Goal: Task Accomplishment & Management: Complete application form

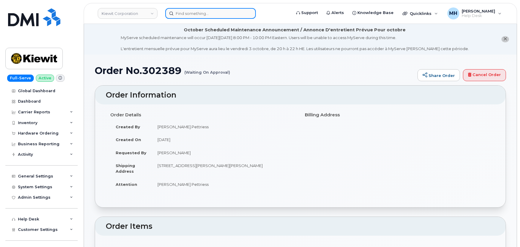
click at [214, 16] on input at bounding box center [210, 13] width 91 height 11
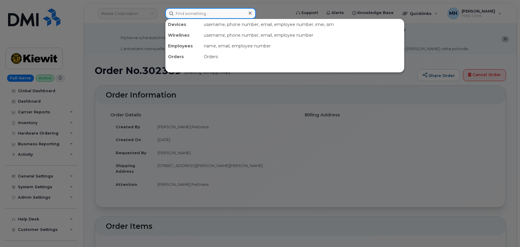
paste input "715-209-4291"
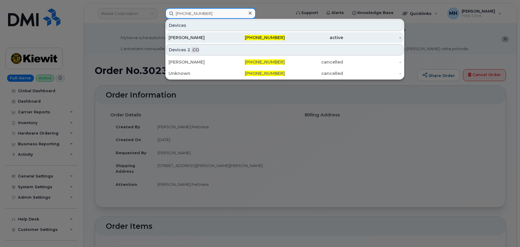
type input "715-209-4291"
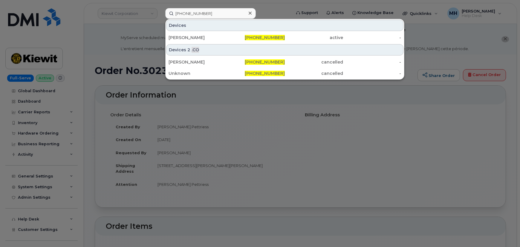
drag, startPoint x: 194, startPoint y: 36, endPoint x: 160, endPoint y: 42, distance: 34.9
click at [194, 36] on div "PAUL SWARTZ" at bounding box center [197, 38] width 58 height 6
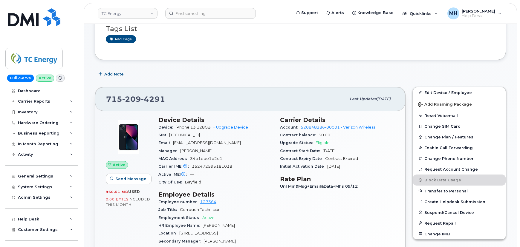
scroll to position [27, 0]
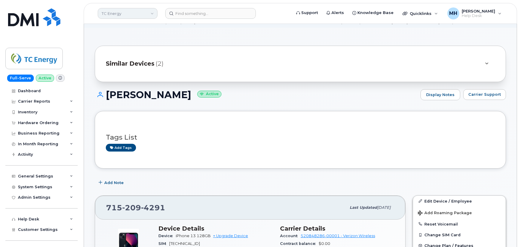
click at [129, 18] on link "TC Energy" at bounding box center [128, 13] width 60 height 11
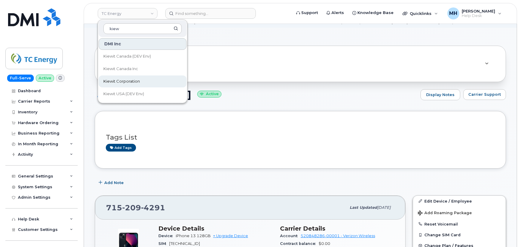
type input "kiew"
click at [117, 81] on span "Kiewit Corporation" at bounding box center [121, 82] width 36 height 6
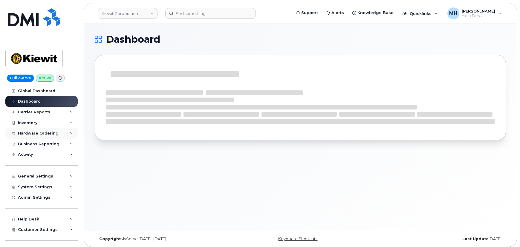
click at [49, 137] on div "Hardware Ordering" at bounding box center [41, 133] width 72 height 11
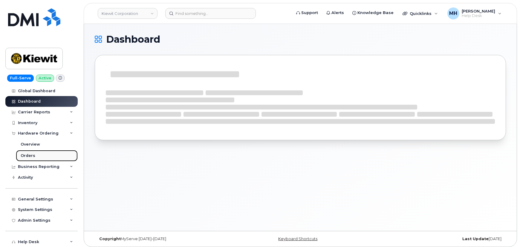
click at [39, 154] on link "Orders" at bounding box center [47, 155] width 62 height 11
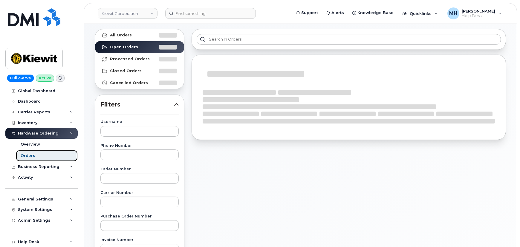
scroll to position [54, 0]
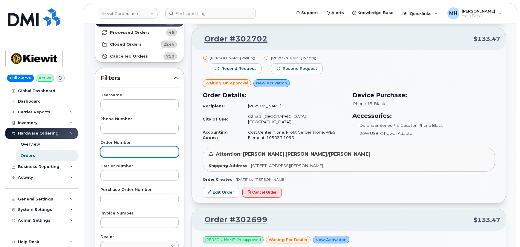
click at [123, 154] on input "text" at bounding box center [139, 152] width 78 height 11
paste input "302493"
type input "302493"
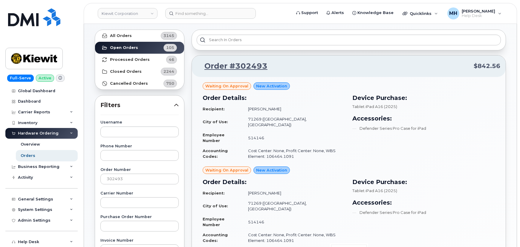
scroll to position [0, 0]
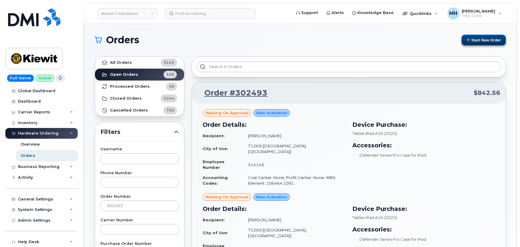
click at [477, 43] on button "Start New Order" at bounding box center [483, 40] width 45 height 11
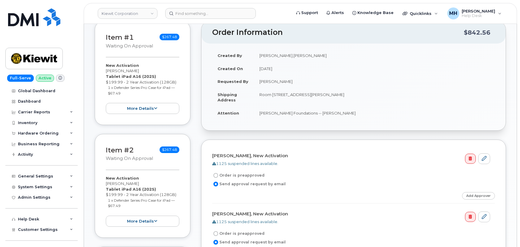
scroll to position [112, 0]
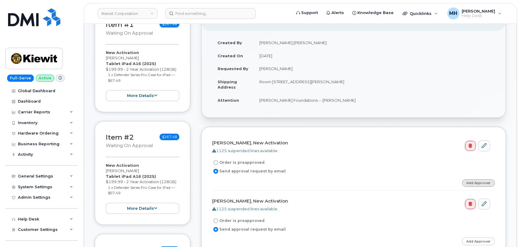
click at [473, 185] on link "Add Approver" at bounding box center [478, 183] width 33 height 7
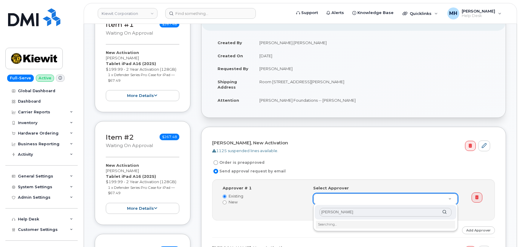
type input "Tyler james"
click at [343, 211] on input "Tyler james" at bounding box center [385, 212] width 132 height 9
click at [345, 212] on input "Tyler james" at bounding box center [385, 212] width 132 height 9
drag, startPoint x: 345, startPoint y: 212, endPoint x: 290, endPoint y: 212, distance: 54.7
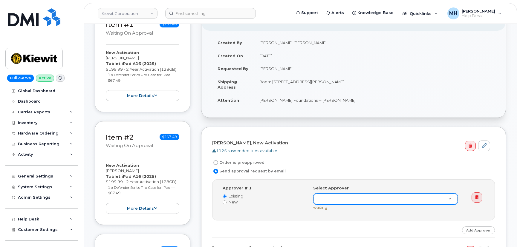
click at [227, 200] on label "New" at bounding box center [264, 203] width 82 height 6
click at [226, 201] on input "New" at bounding box center [225, 203] width 4 height 4
radio input "true"
radio input "false"
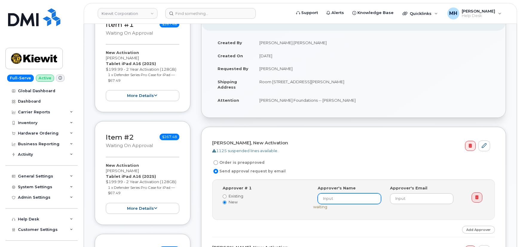
click at [329, 203] on input at bounding box center [348, 199] width 63 height 11
drag, startPoint x: 353, startPoint y: 200, endPoint x: 315, endPoint y: 199, distance: 37.9
click at [315, 199] on div "Approver's Name Tyler James" at bounding box center [349, 194] width 72 height 19
type input "Tyler James"
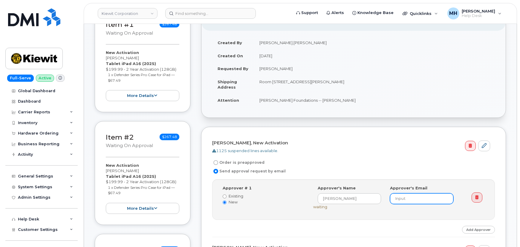
click at [408, 199] on input "email" at bounding box center [421, 199] width 63 height 11
paste input "tyler.james@kiewit.com"
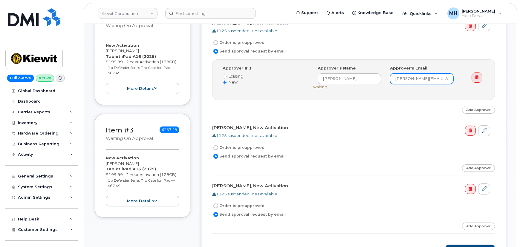
scroll to position [248, 0]
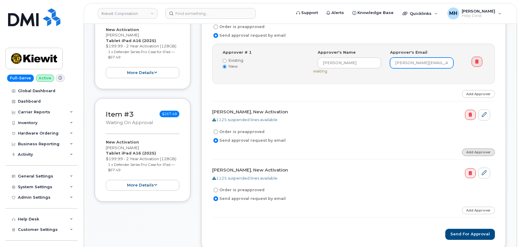
type input "tyler.james@kiewit.com"
click at [475, 154] on link "Add Approver" at bounding box center [478, 152] width 33 height 7
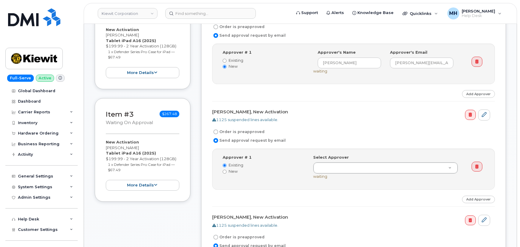
drag, startPoint x: 232, startPoint y: 172, endPoint x: 275, endPoint y: 172, distance: 42.4
click at [233, 172] on label "New" at bounding box center [264, 172] width 82 height 6
click at [224, 170] on input "New" at bounding box center [225, 172] width 4 height 4
radio input "true"
radio input "false"
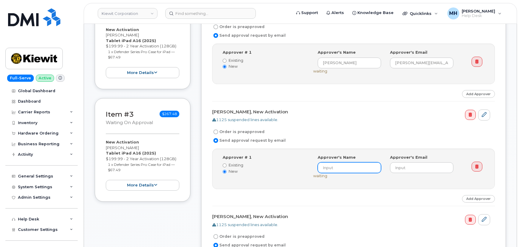
click at [329, 170] on input at bounding box center [348, 167] width 63 height 11
paste input "Tyler James"
type input "Tyler James"
click at [412, 170] on input "email" at bounding box center [421, 167] width 63 height 11
paste input "tyler.james@kiewit.com"
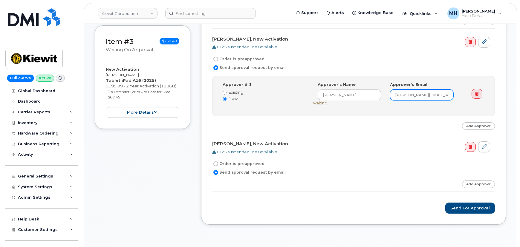
scroll to position [329, 0]
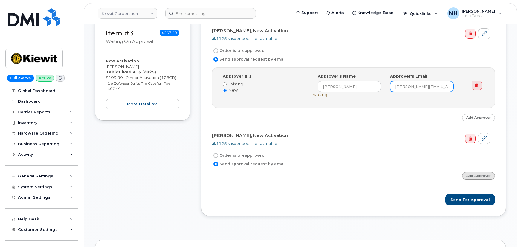
type input "tyler.james@kiewit.com"
click at [469, 174] on link "Add Approver" at bounding box center [478, 175] width 33 height 7
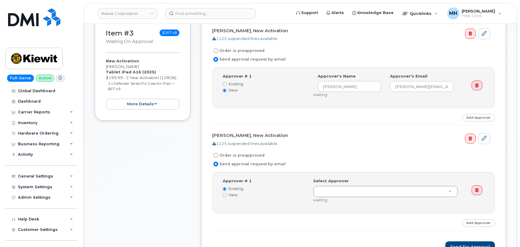
click at [235, 197] on label "New" at bounding box center [264, 195] width 82 height 6
click at [234, 196] on label "New" at bounding box center [264, 195] width 82 height 6
click at [226, 196] on input "New" at bounding box center [225, 196] width 4 height 4
radio input "true"
radio input "false"
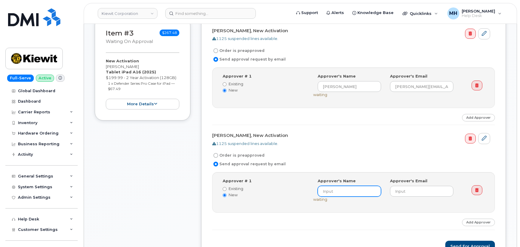
click at [330, 192] on input at bounding box center [348, 191] width 63 height 11
paste input "Tyler James"
type input "Tyler James"
click at [410, 194] on input "email" at bounding box center [421, 191] width 63 height 11
paste input "tyler.james@kiewit.com"
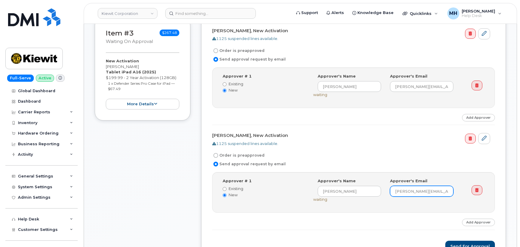
type input "tyler.james@kiewit.com"
click at [375, 209] on div "Approver # 1 Existing New Select Approver Tyler James (undefined) Approver's Na…" at bounding box center [353, 192] width 283 height 41
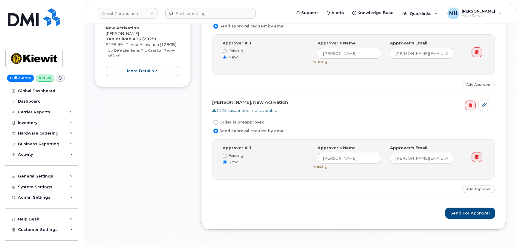
scroll to position [410, 0]
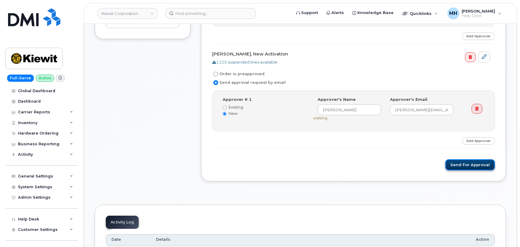
click at [460, 168] on button "Send for Approval" at bounding box center [470, 164] width 50 height 11
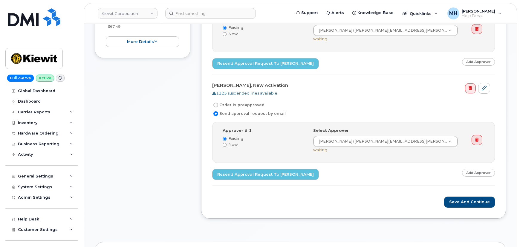
scroll to position [353, 0]
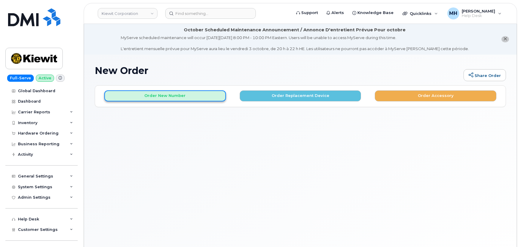
click at [171, 100] on button "Order New Number" at bounding box center [165, 96] width 122 height 11
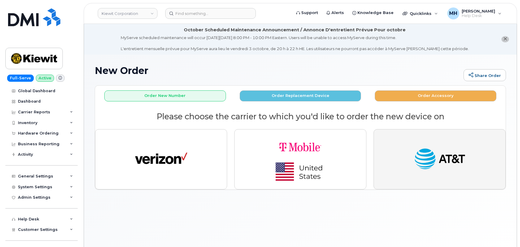
click at [426, 152] on img "button" at bounding box center [439, 159] width 52 height 27
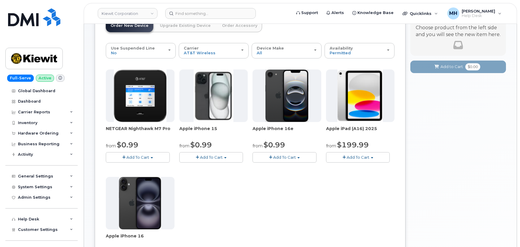
scroll to position [108, 0]
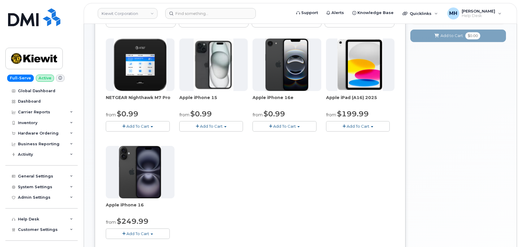
click at [210, 125] on span "Add To Cart" at bounding box center [211, 126] width 23 height 5
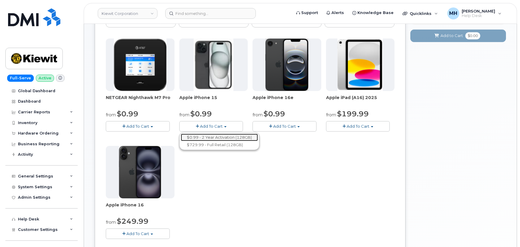
click at [217, 136] on link "$0.99 - 2 Year Activation (128GB)" at bounding box center [219, 137] width 77 height 7
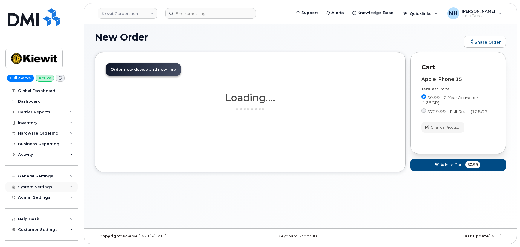
scroll to position [76, 0]
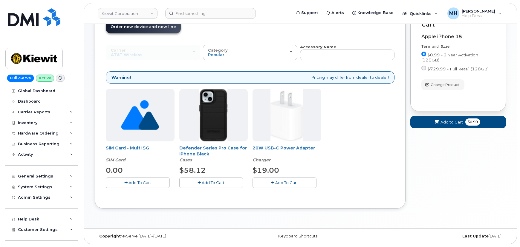
click at [236, 182] on button "Add To Cart" at bounding box center [211, 183] width 64 height 10
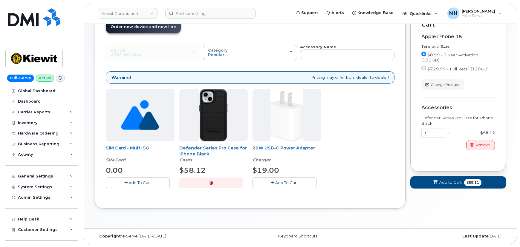
click at [290, 185] on span "Add To Cart" at bounding box center [286, 182] width 23 height 5
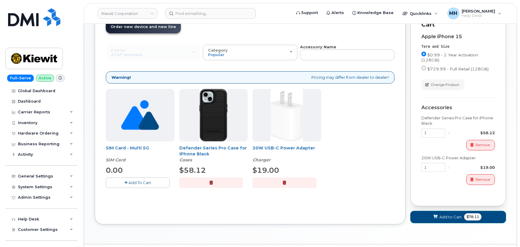
click at [430, 218] on button "Add to Cart $78.11" at bounding box center [458, 217] width 96 height 12
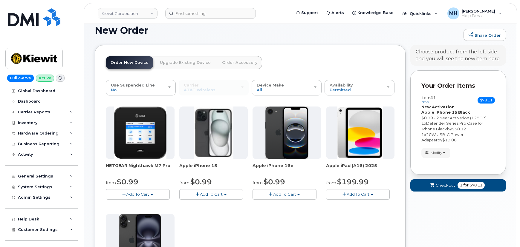
scroll to position [81, 0]
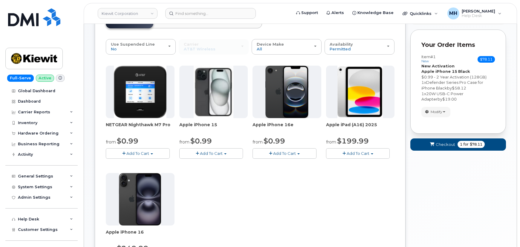
drag, startPoint x: 441, startPoint y: 162, endPoint x: 440, endPoint y: 156, distance: 5.7
click at [441, 161] on div "Your Cart is Empty! Choose product from the left side and you will see the new …" at bounding box center [458, 188] width 96 height 369
click at [441, 146] on span "Checkout" at bounding box center [444, 145] width 19 height 6
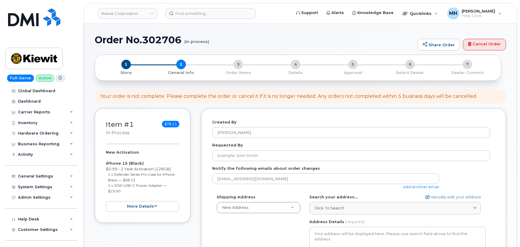
select select
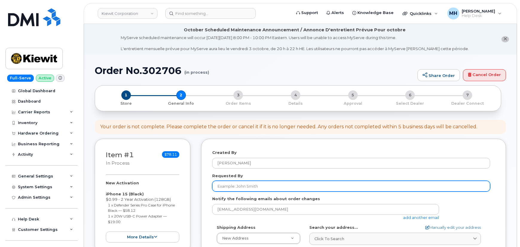
click at [247, 186] on input "Requested By" at bounding box center [351, 186] width 278 height 11
paste input "Mary Stein"
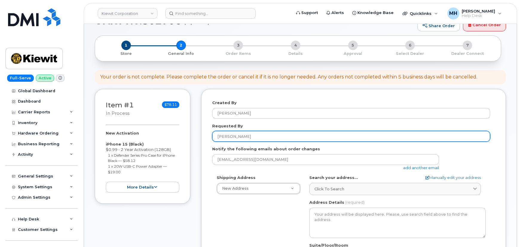
scroll to position [81, 0]
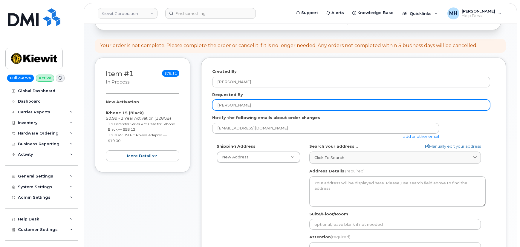
type input "Mary Stein"
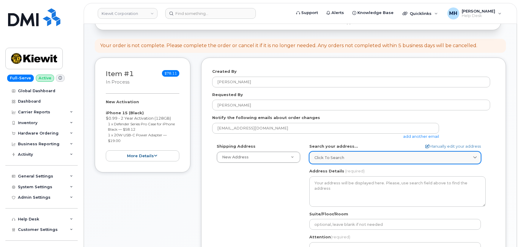
click at [368, 161] on link "Click to search" at bounding box center [394, 158] width 171 height 12
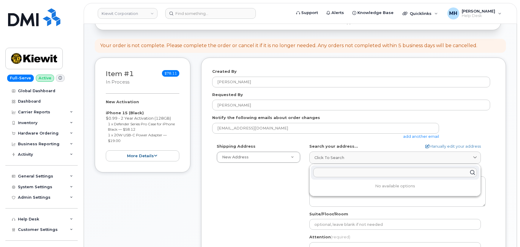
paste input "118 Caddo Dr. Abilene, TX 79602"
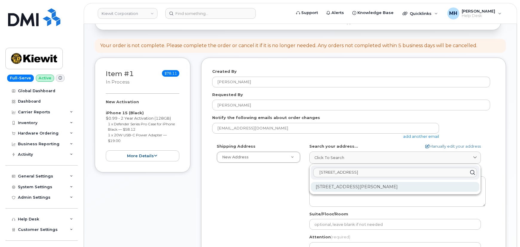
type input "118 Caddo Dr. Abilene, TX 79602"
click at [334, 183] on div "118 Caddo Dr Abilene TX 79602-8035" at bounding box center [395, 187] width 168 height 10
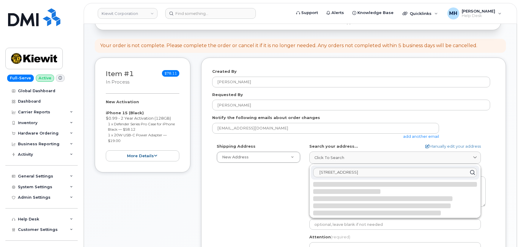
select select
type textarea "118 Caddo Dr ABILENE TX 79602-8035 UNITED STATES"
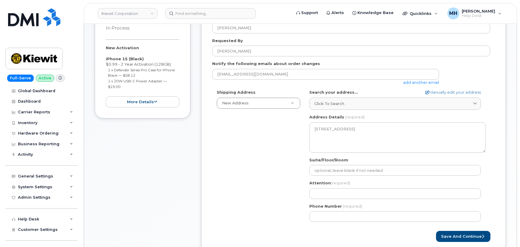
scroll to position [136, 0]
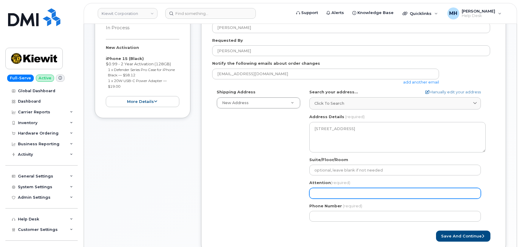
click at [341, 188] on input "Attention (required)" at bounding box center [394, 193] width 171 height 11
paste input "Juan Cabrera"
select select
type input "Juan Cabrera"
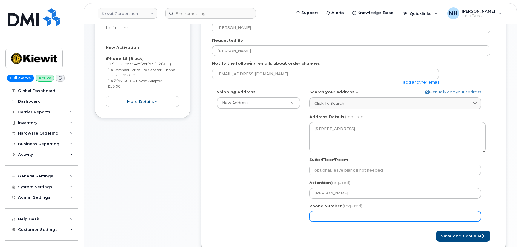
click at [323, 214] on input "Phone Number" at bounding box center [394, 216] width 171 height 11
paste input "3038420098"
click at [333, 216] on input "Phone Number" at bounding box center [394, 216] width 171 height 11
select select
type input "3038420098"
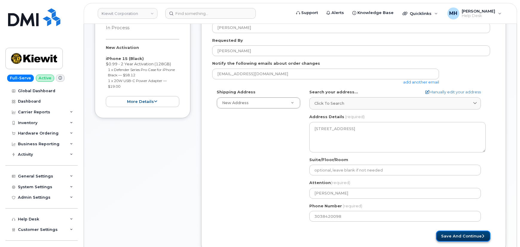
click at [471, 233] on button "Save and Continue" at bounding box center [463, 236] width 54 height 11
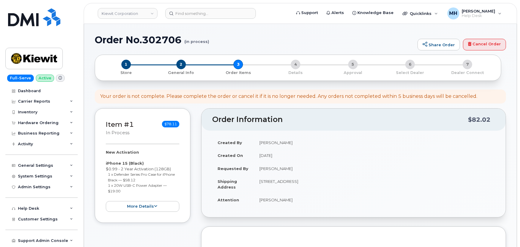
select select
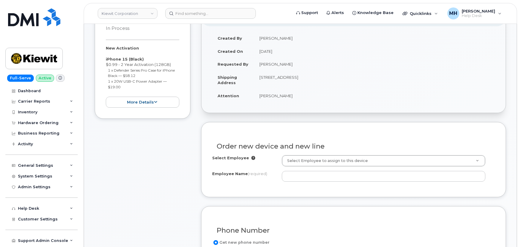
scroll to position [136, 0]
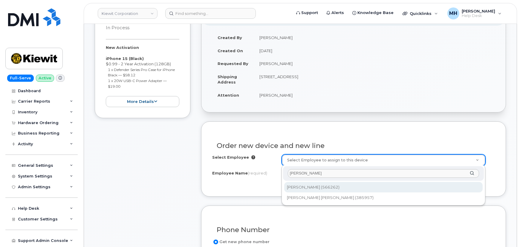
type input "[PERSON_NAME]"
type input "2376558"
type input "[PERSON_NAME]"
type input "5354 E Loop 820S"
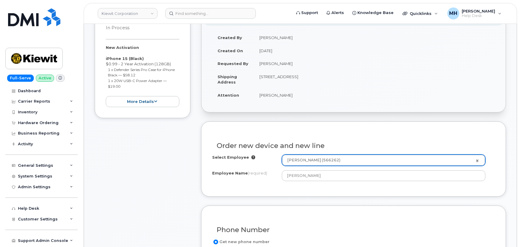
click at [320, 74] on td "[STREET_ADDRESS]" at bounding box center [374, 79] width 241 height 19
copy td "79602"
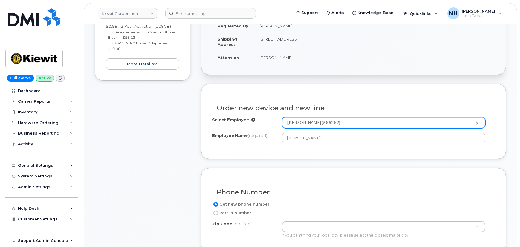
scroll to position [217, 0]
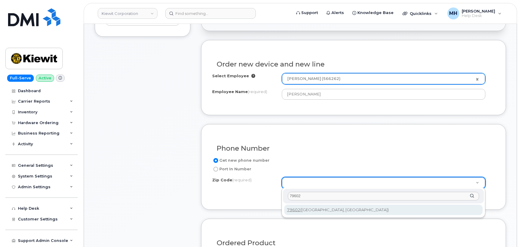
type input "79602"
type input "79602 ([GEOGRAPHIC_DATA], [GEOGRAPHIC_DATA])"
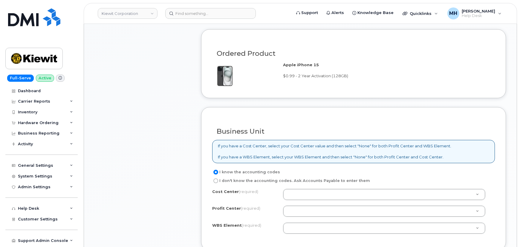
scroll to position [407, 0]
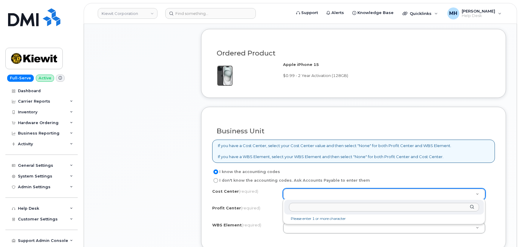
click at [331, 211] on div at bounding box center [384, 207] width 200 height 15
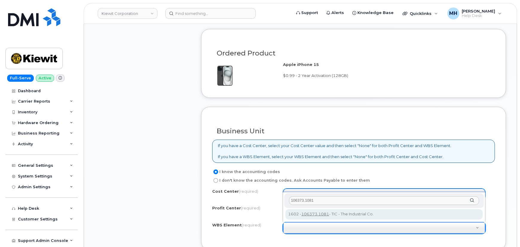
type input "106373.1081"
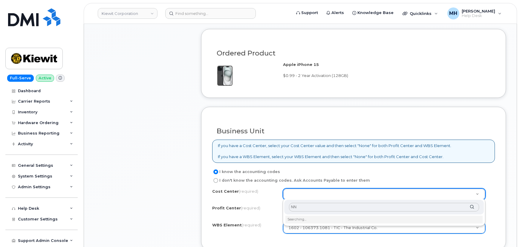
type input "N"
type input "NOn"
type input "None"
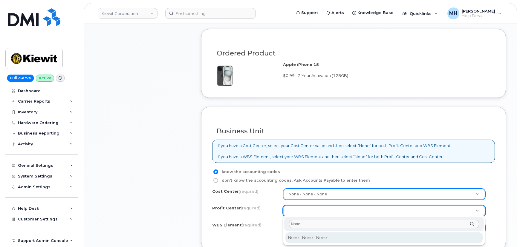
type input "None"
select select "None"
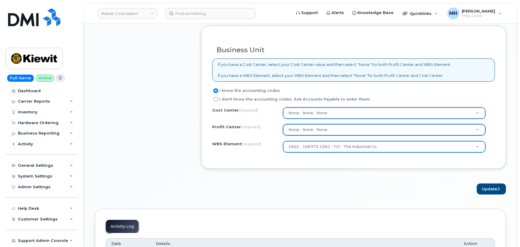
scroll to position [489, 0]
drag, startPoint x: 479, startPoint y: 187, endPoint x: 393, endPoint y: 187, distance: 85.4
click at [479, 187] on button "Update" at bounding box center [490, 188] width 29 height 11
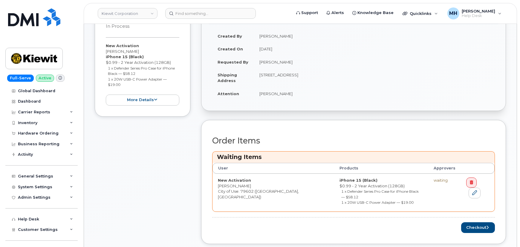
scroll to position [244, 0]
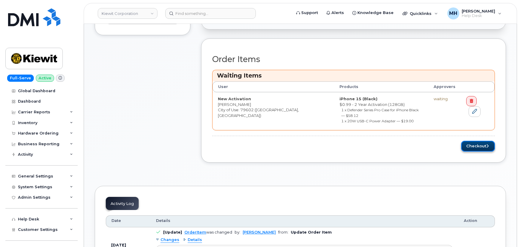
click at [483, 141] on button "Checkout" at bounding box center [478, 146] width 34 height 11
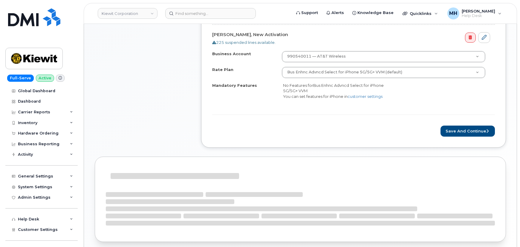
scroll to position [248, 0]
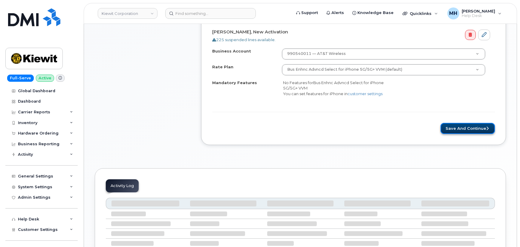
click at [459, 129] on button "Save and Continue" at bounding box center [467, 128] width 54 height 11
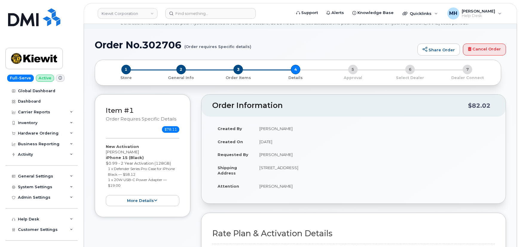
scroll to position [0, 0]
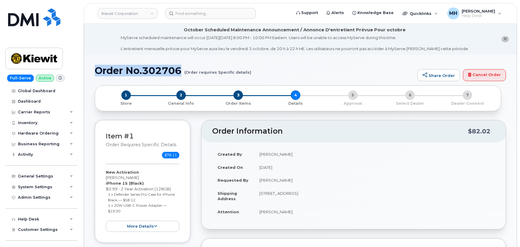
drag, startPoint x: 183, startPoint y: 67, endPoint x: 66, endPoint y: 77, distance: 117.2
click at [95, 69] on h1 "Order No.302706 (Order requires Specific details)" at bounding box center [255, 70] width 320 height 10
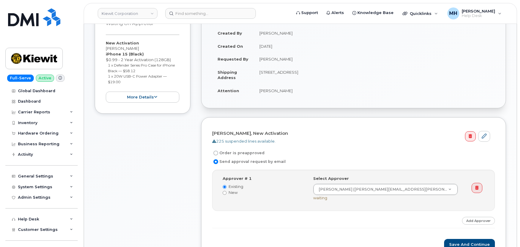
scroll to position [190, 0]
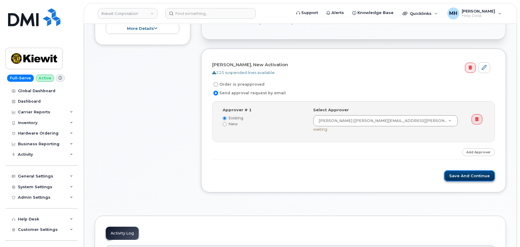
click at [470, 179] on button "Save and Continue" at bounding box center [469, 176] width 51 height 11
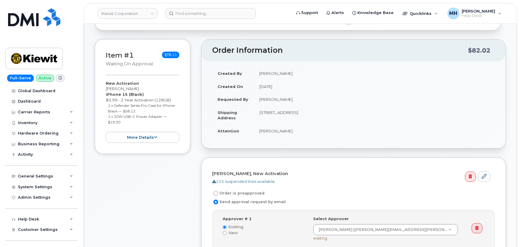
scroll to position [38, 0]
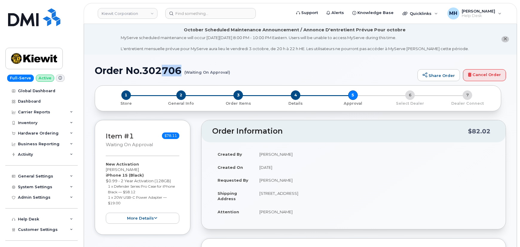
drag, startPoint x: 227, startPoint y: 72, endPoint x: 162, endPoint y: 71, distance: 65.7
click at [162, 71] on h1 "Order No.302706 (Waiting On Approval)" at bounding box center [255, 70] width 320 height 10
drag, startPoint x: 96, startPoint y: 70, endPoint x: 229, endPoint y: 76, distance: 133.7
click at [229, 76] on div "Order No.302706 (Waiting On Approval) Share Order Cancel Order" at bounding box center [300, 75] width 411 height 20
copy h1 "Order No.302706 (Waiting On Approval)"
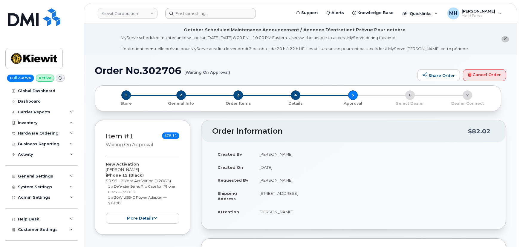
click at [192, 18] on header "Kiewit Corporation Support Alerts Knowledge Base Quicklinks Suspend / Cancel De…" at bounding box center [300, 13] width 433 height 21
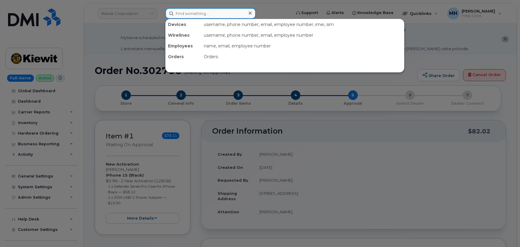
click at [193, 15] on input at bounding box center [210, 13] width 91 height 11
paste input "410-320-0707"
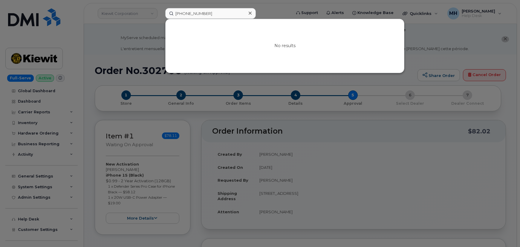
click at [309, 126] on div at bounding box center [260, 123] width 520 height 247
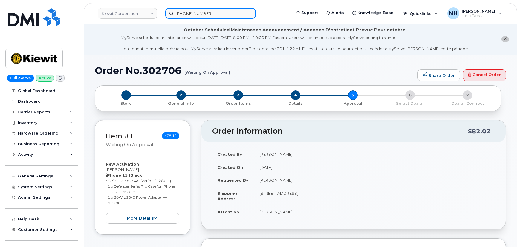
click at [199, 16] on input "410-320-0707" at bounding box center [210, 13] width 91 height 11
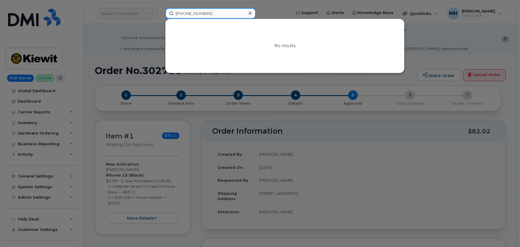
drag, startPoint x: 216, startPoint y: 15, endPoint x: 134, endPoint y: 17, distance: 81.6
click at [173, 16] on input "410-320-0707" at bounding box center [210, 13] width 91 height 11
paste input "864-540-9281"
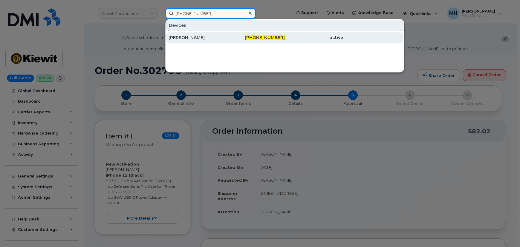
type input "864-540-9281"
click at [232, 37] on div "864-540-9281" at bounding box center [256, 38] width 58 height 6
